Goal: Task Accomplishment & Management: Use online tool/utility

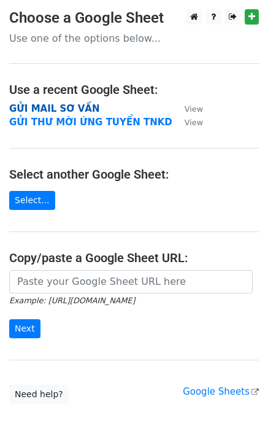
click at [70, 109] on strong "GỬI MAIL SƠ VẤN" at bounding box center [54, 108] width 90 height 11
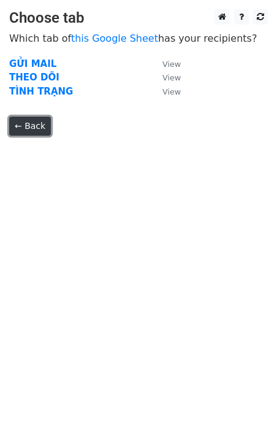
click at [26, 126] on link "← Back" at bounding box center [30, 126] width 42 height 19
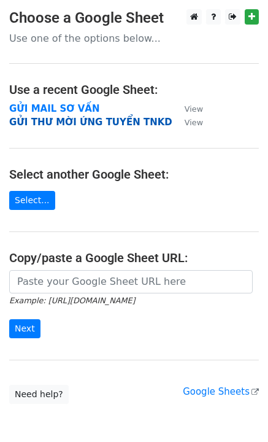
click at [78, 123] on strong "GỬI THƯ MỜI ỨNG TUYỂN TNKD" at bounding box center [90, 122] width 163 height 11
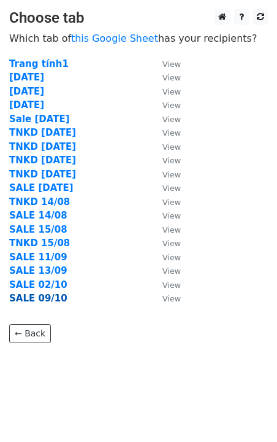
click at [40, 301] on strong "SALE 09/10" at bounding box center [38, 298] width 58 height 11
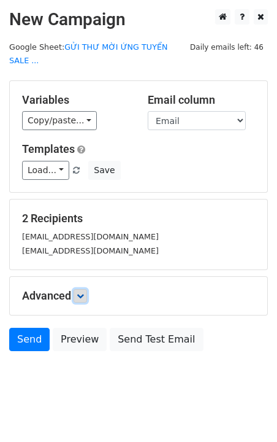
click at [84, 292] on icon at bounding box center [80, 295] width 7 height 7
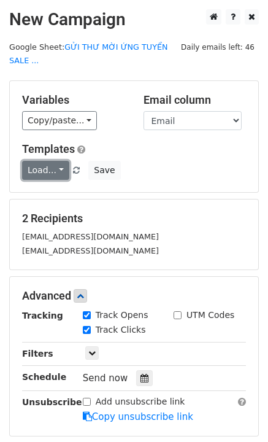
click at [52, 161] on link "Load..." at bounding box center [45, 170] width 47 height 19
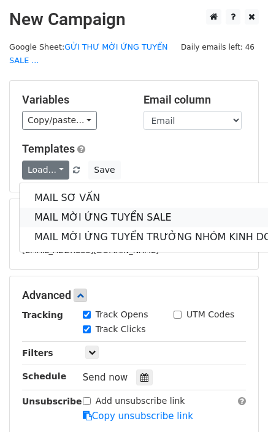
click at [107, 208] on link "MAIL MỜI ỨNG TUYỂN SALE" at bounding box center [164, 218] width 288 height 20
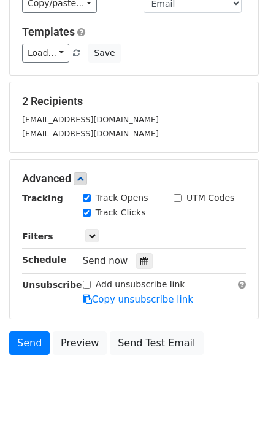
scroll to position [120, 0]
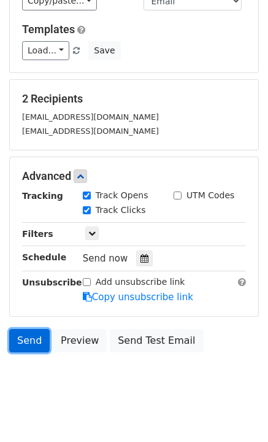
click at [25, 329] on link "Send" at bounding box center [29, 340] width 40 height 23
